Goal: Navigation & Orientation: Find specific page/section

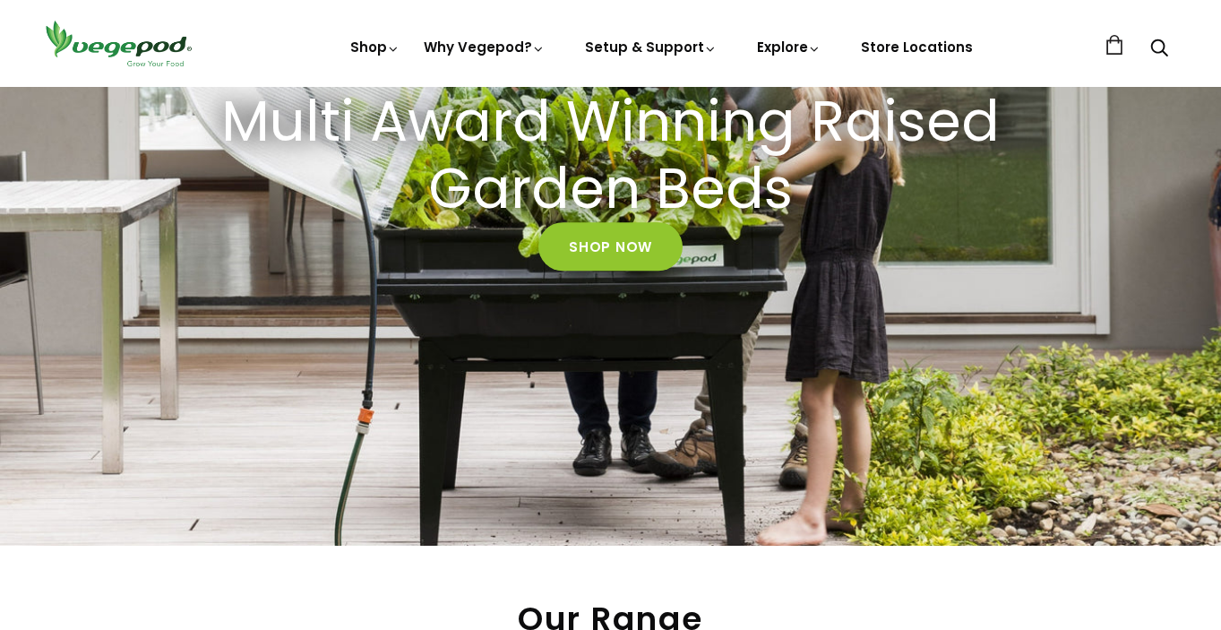
scroll to position [316, 0]
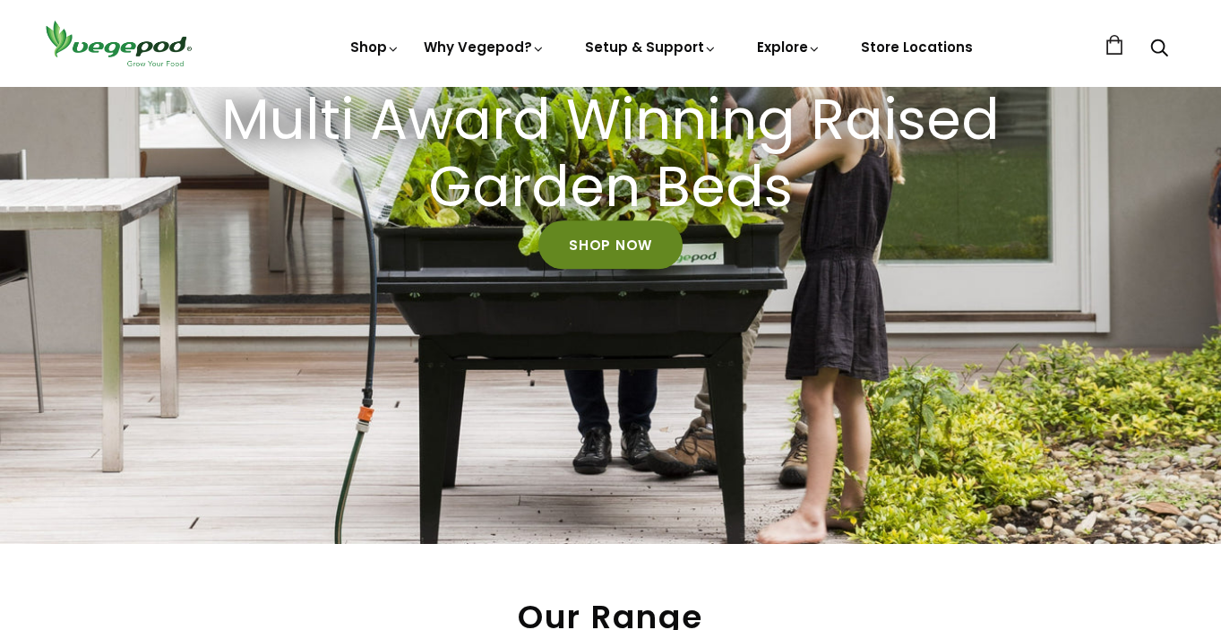
click at [607, 242] on link "Shop Now" at bounding box center [610, 245] width 144 height 48
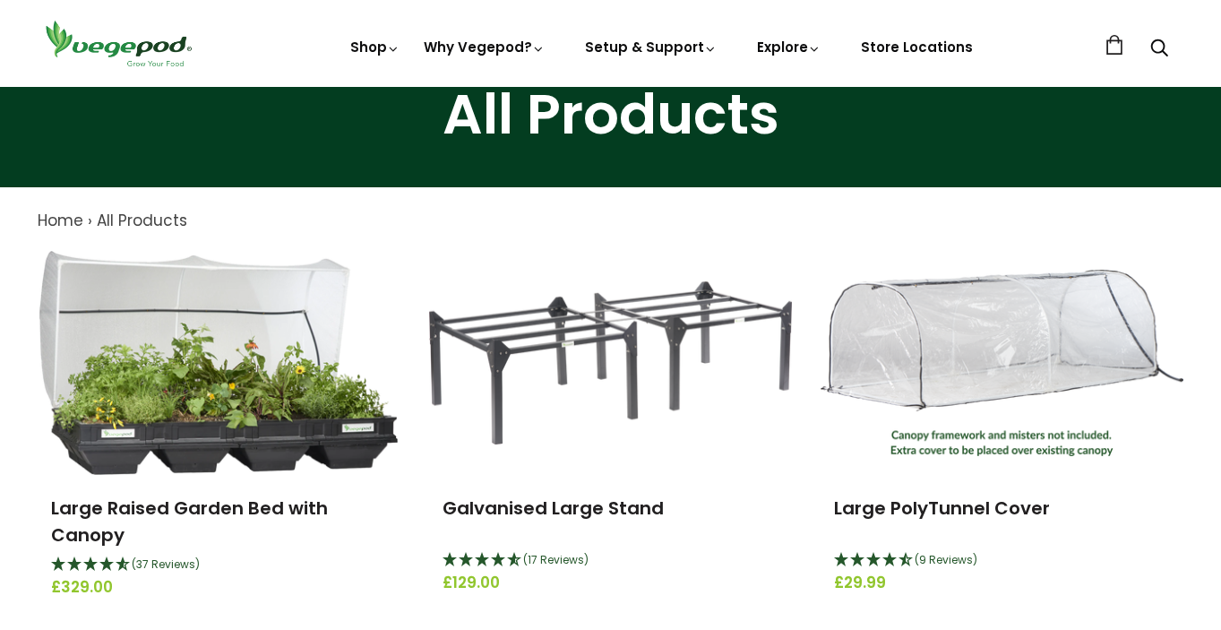
scroll to position [91, 0]
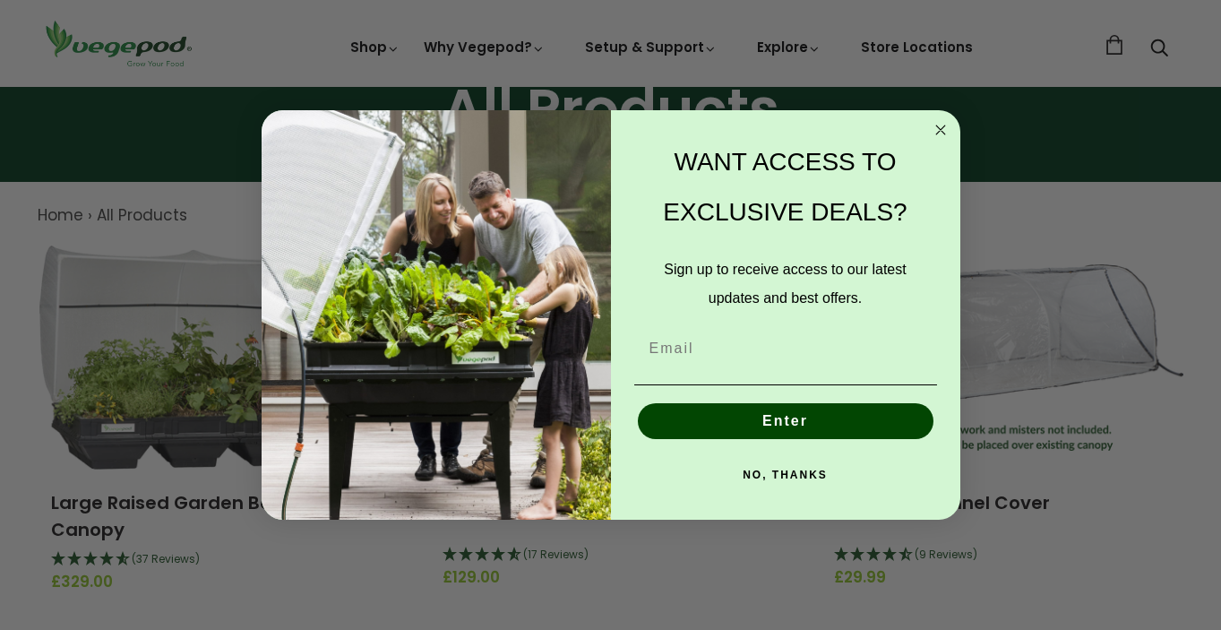
click at [371, 47] on div "Close dialog WANT ACCESS TO EXCLUSIVE DEALS? Sign up to receive access to our l…" at bounding box center [610, 315] width 1221 height 630
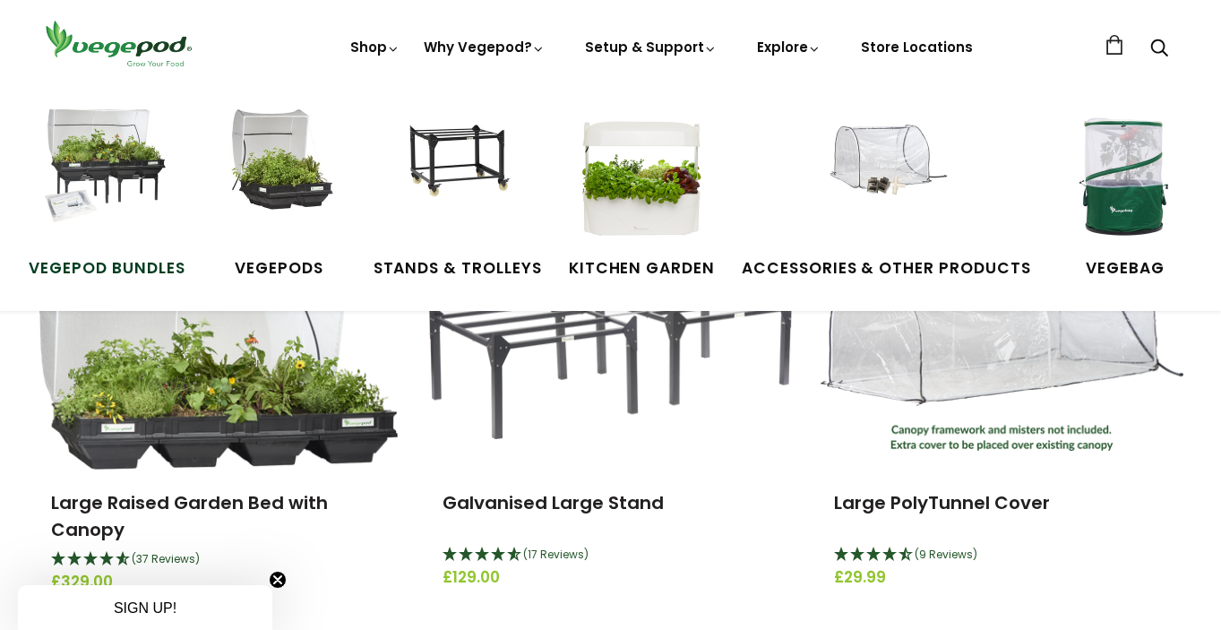
click at [95, 220] on img at bounding box center [106, 176] width 134 height 134
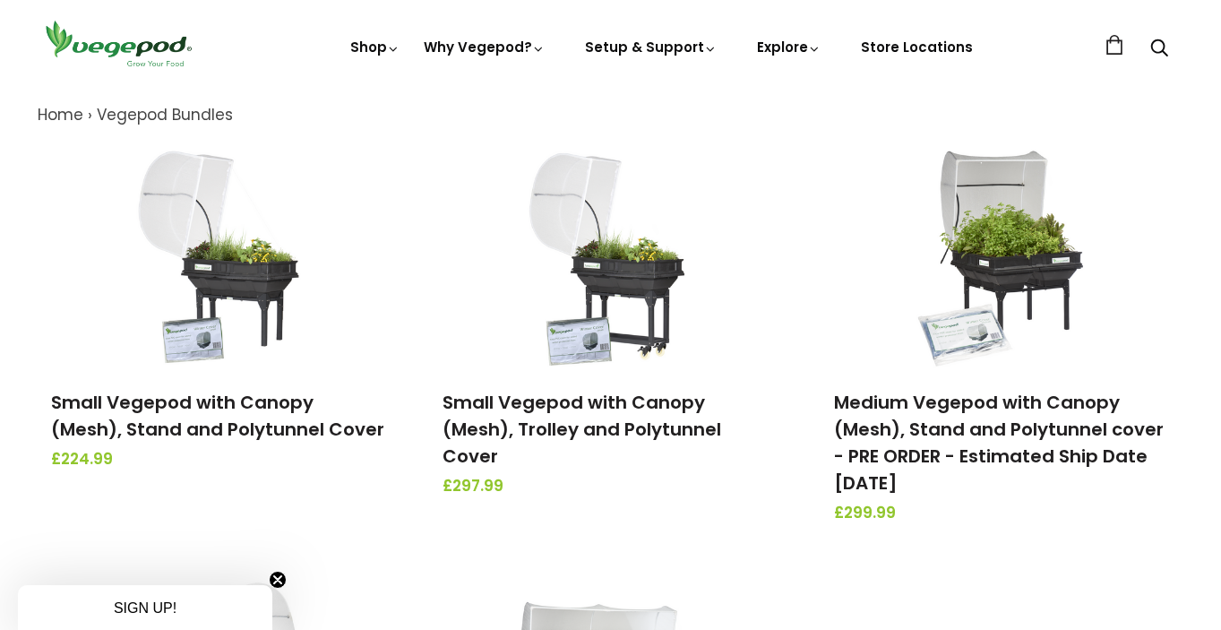
scroll to position [193, 0]
click at [908, 46] on link "Store Locations" at bounding box center [917, 47] width 112 height 19
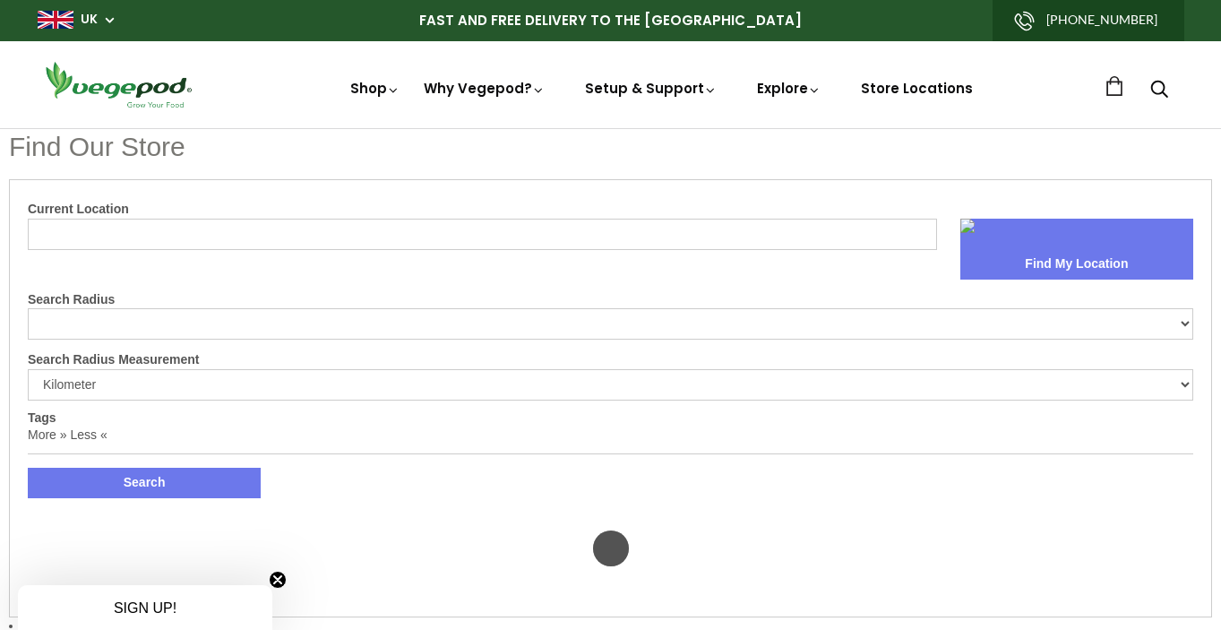
select select "m"
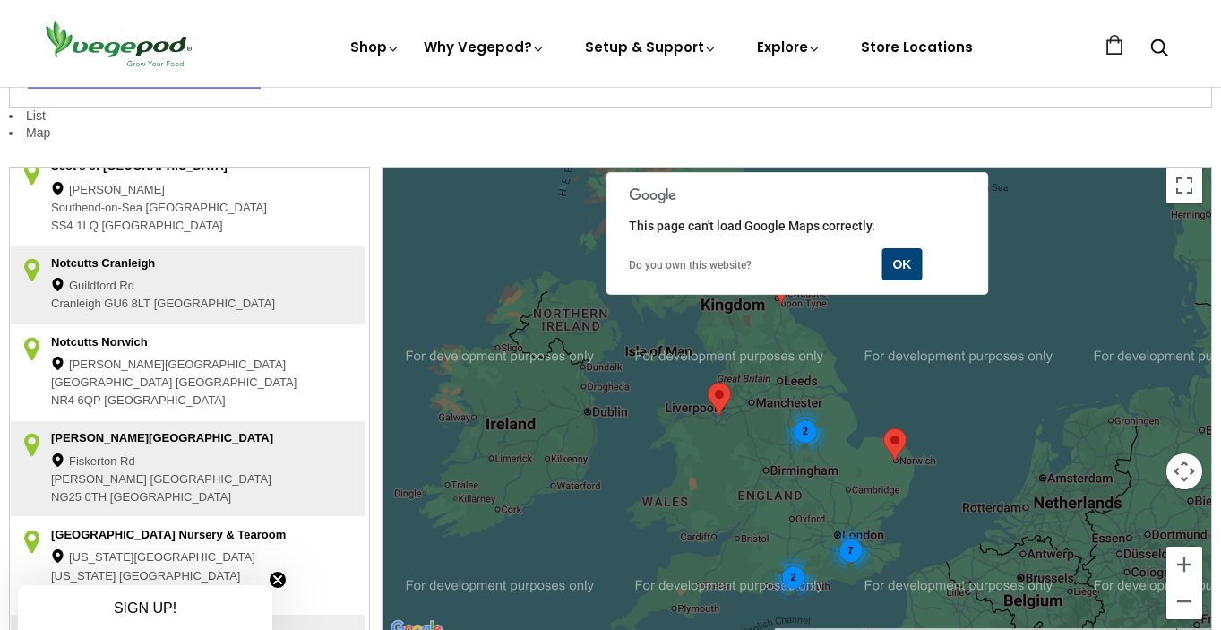
scroll to position [245, 0]
